Goal: Book appointment/travel/reservation

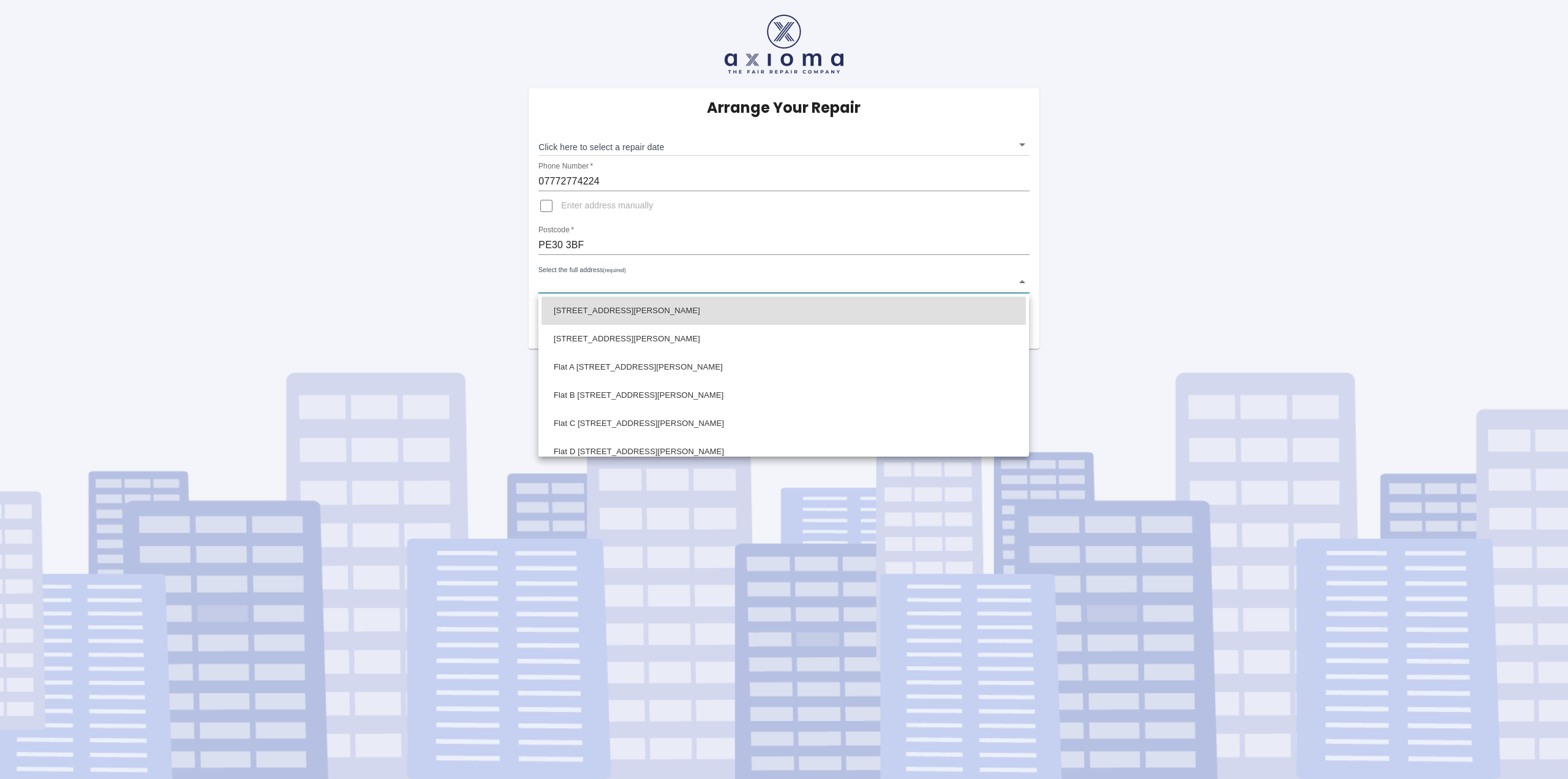
click at [672, 281] on body "Arrange Your Repair Click here to select a repair date ​ Phone Number   * 07772…" at bounding box center [784, 389] width 1568 height 779
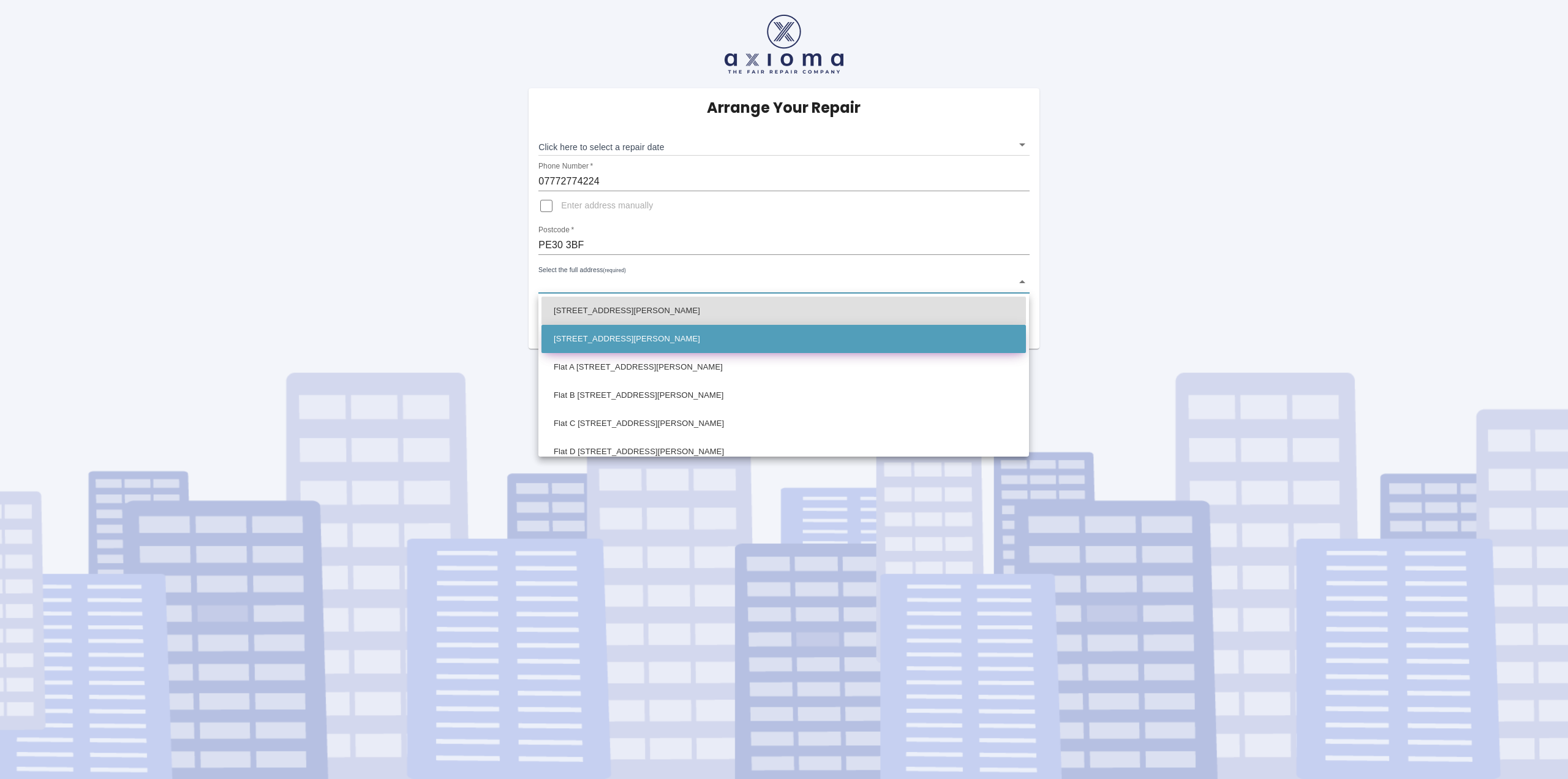
click at [647, 345] on li "[STREET_ADDRESS][PERSON_NAME]" at bounding box center [784, 338] width 485 height 28
type input "[STREET_ADDRESS][PERSON_NAME]"
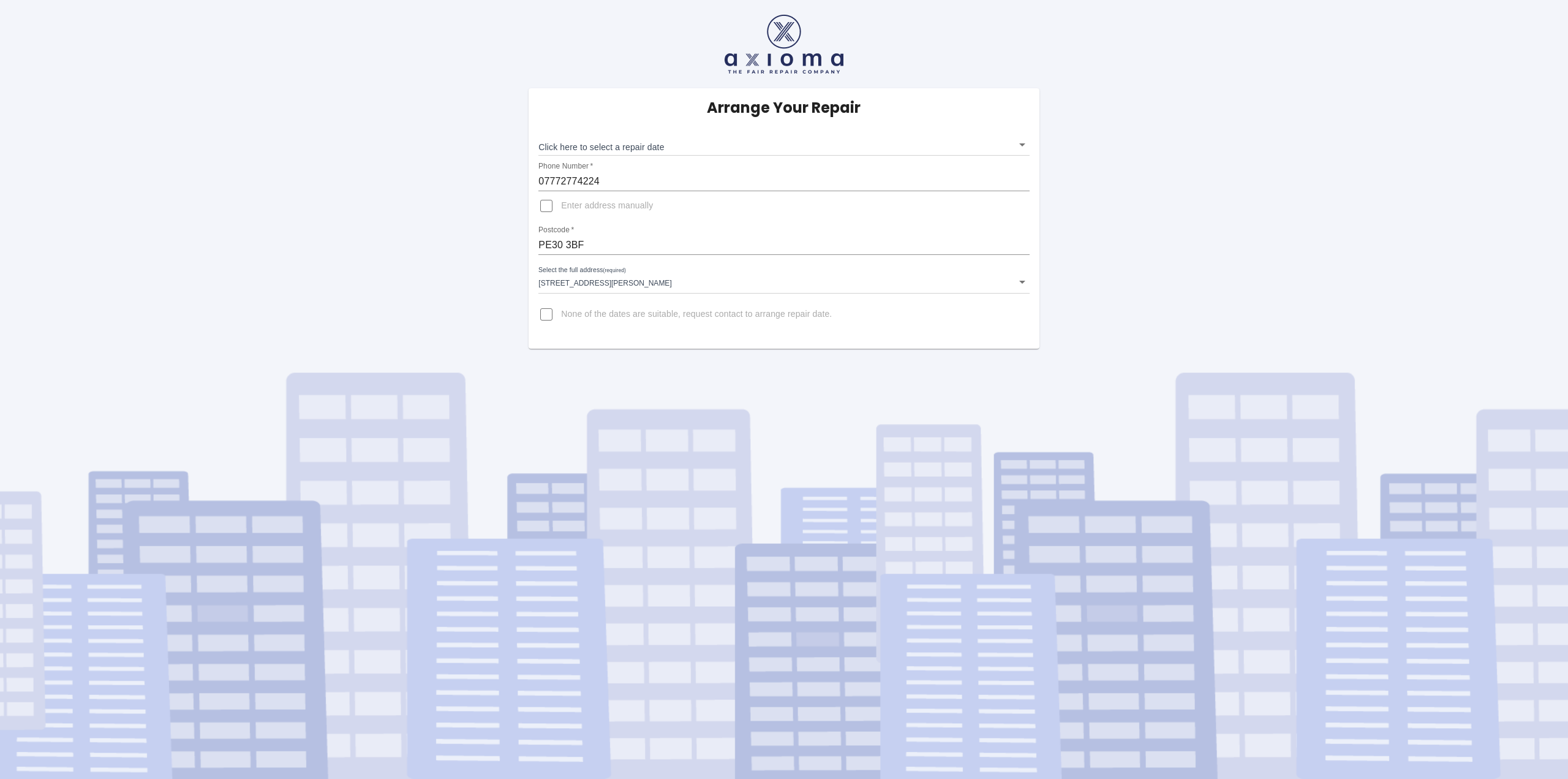
click at [1077, 273] on div "Arrange Your Repair Click here to select a repair date ​ Phone Number   * 07772…" at bounding box center [783, 174] width 1586 height 349
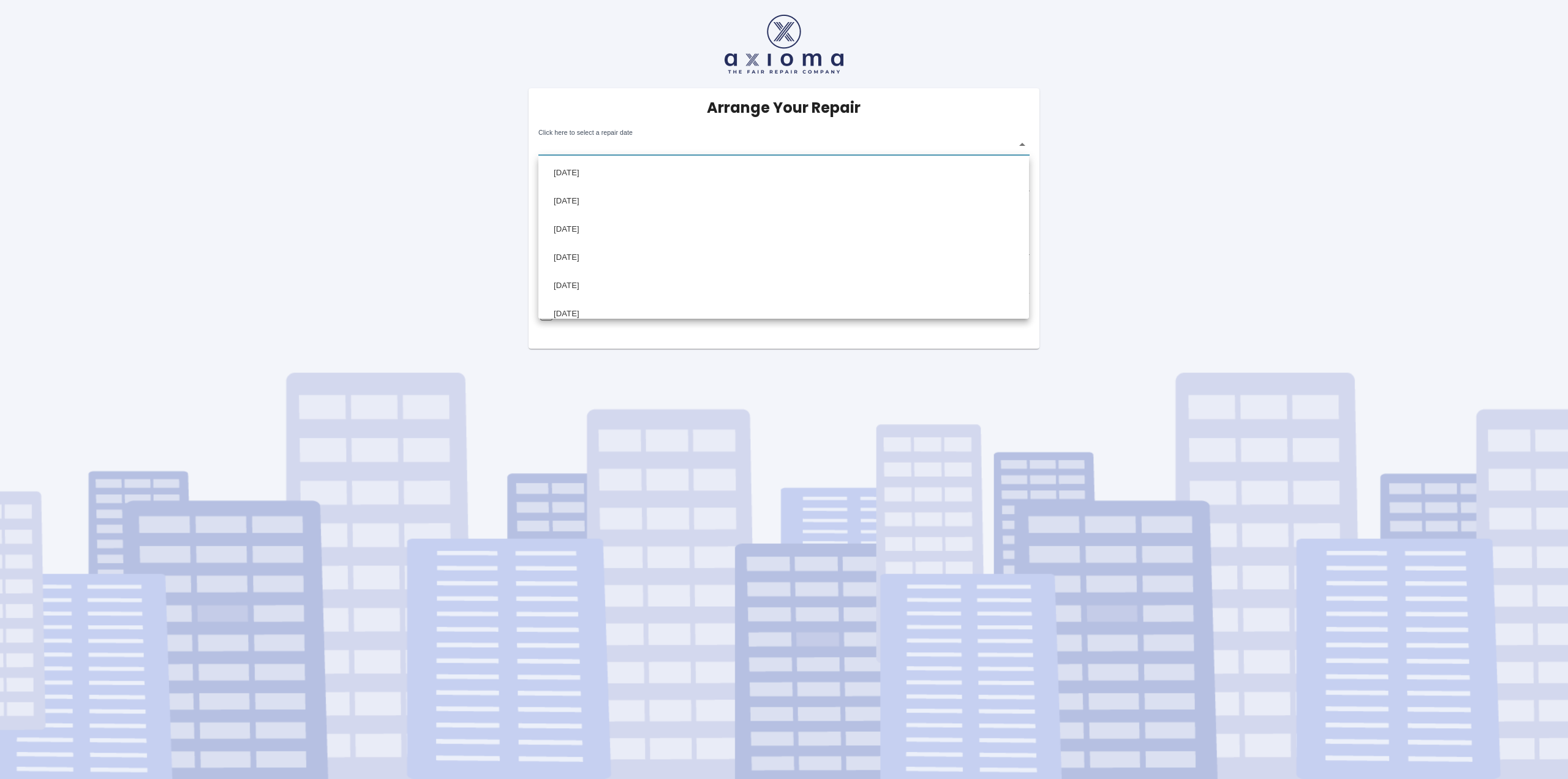
click at [1024, 148] on body "Arrange Your Repair Click here to select a repair date ​ Phone Number   * 07772…" at bounding box center [784, 389] width 1568 height 779
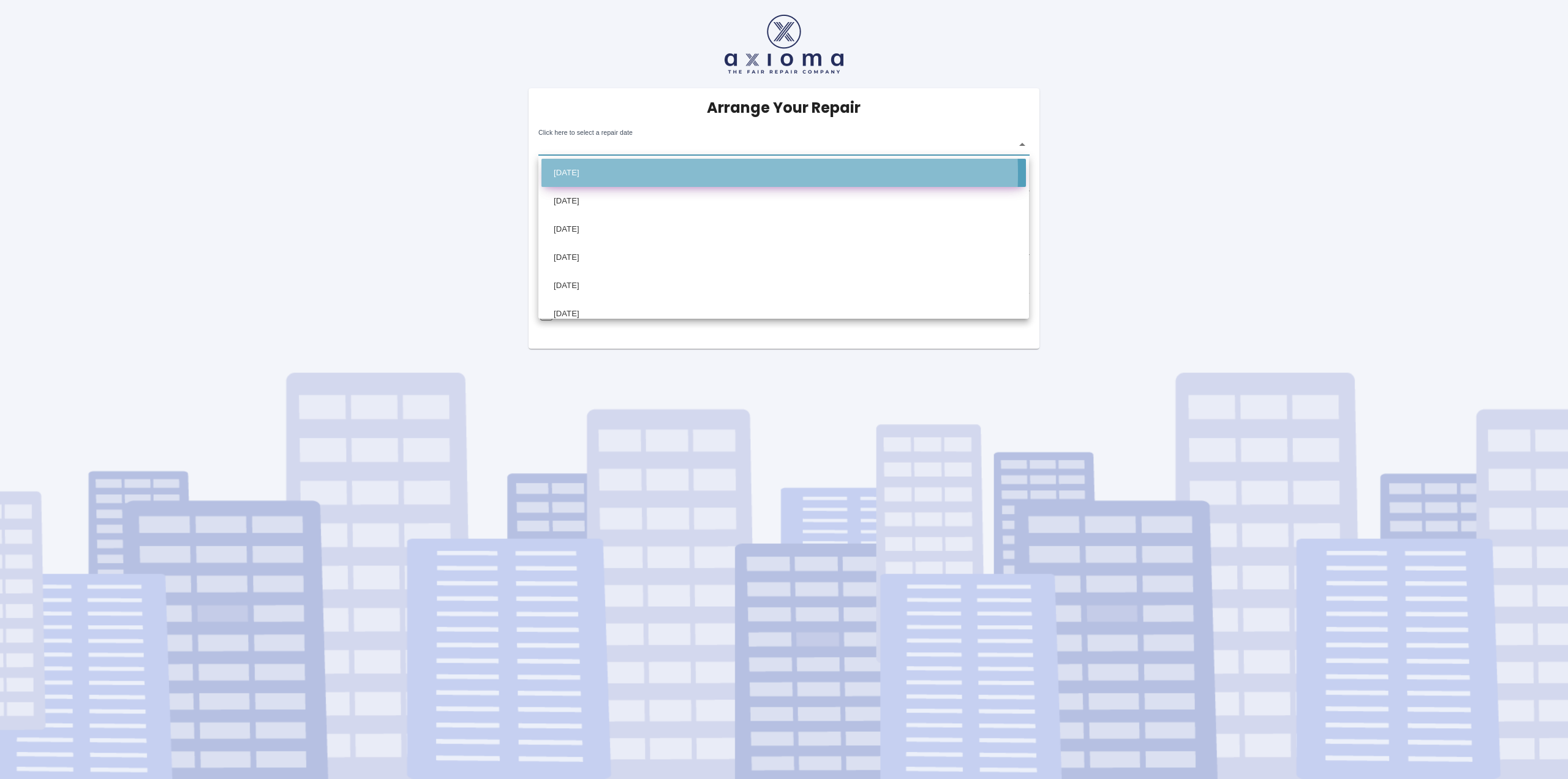
click at [637, 174] on li "[DATE]" at bounding box center [784, 173] width 485 height 28
type input "[DATE]T00:00:00.000Z"
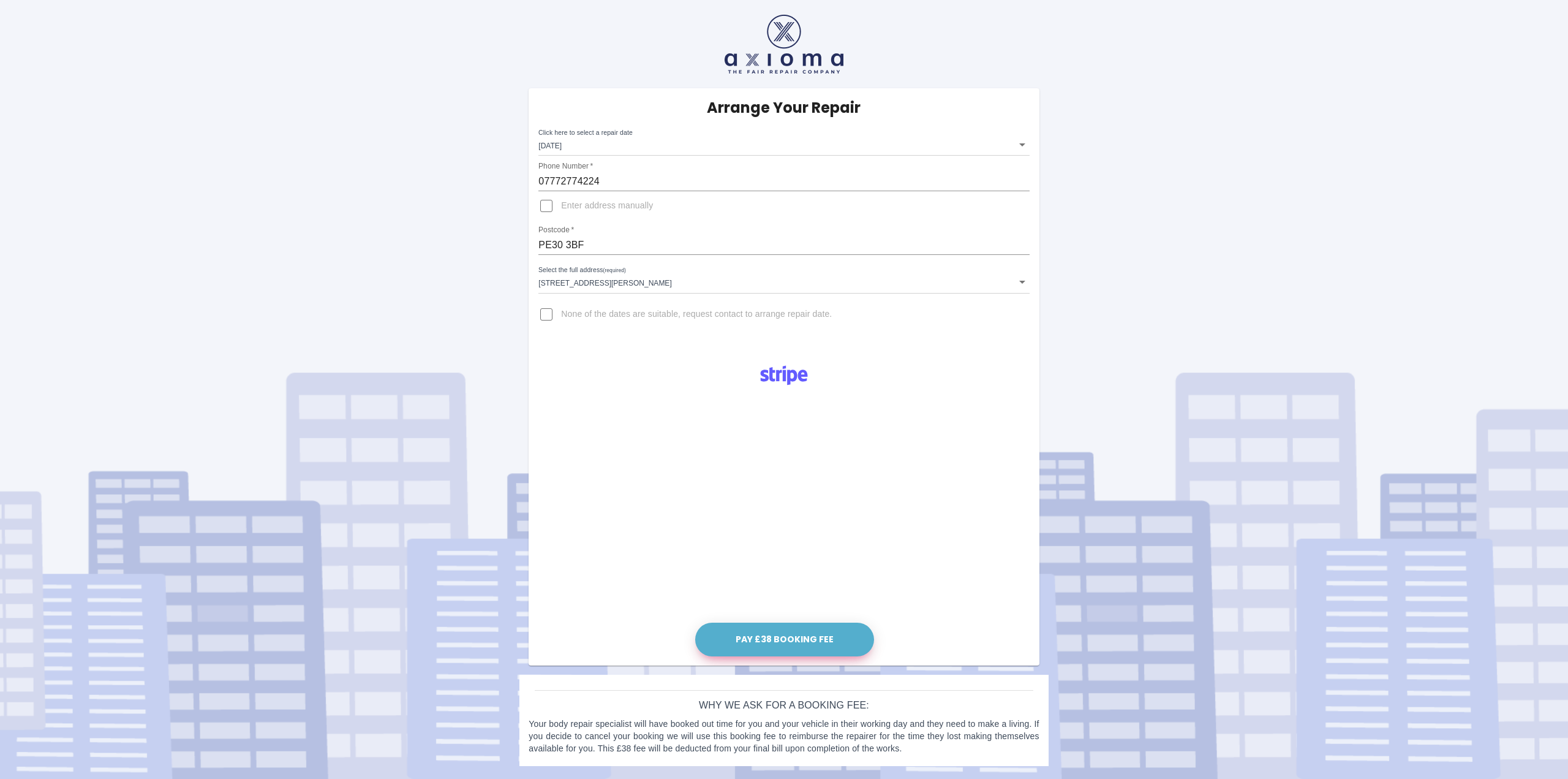
click at [780, 637] on button "Pay £38 Booking Fee" at bounding box center [784, 639] width 179 height 34
